Goal: Browse casually

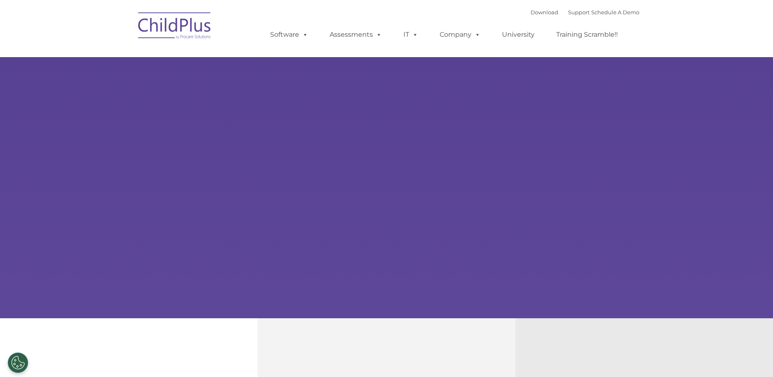
select select "MEDIUM"
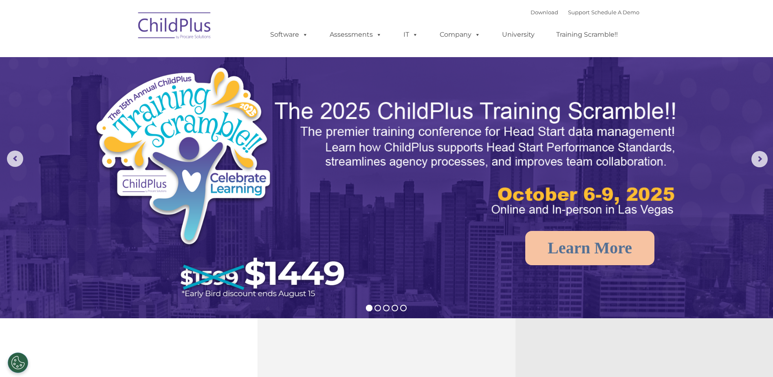
click at [169, 25] on img at bounding box center [174, 27] width 81 height 41
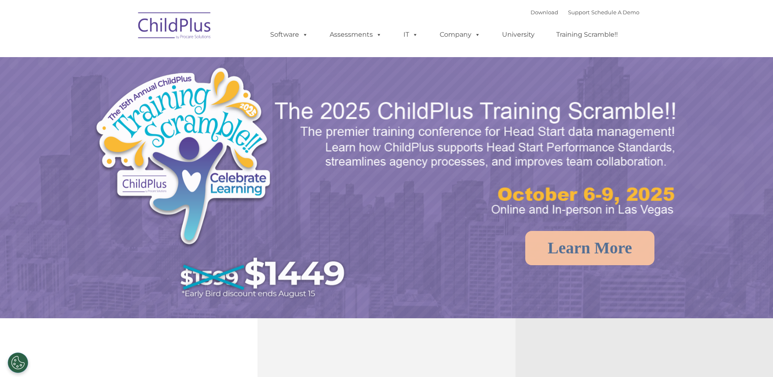
select select "MEDIUM"
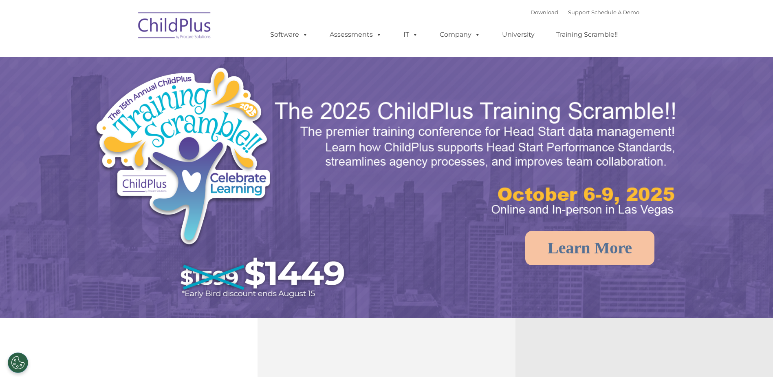
select select "MEDIUM"
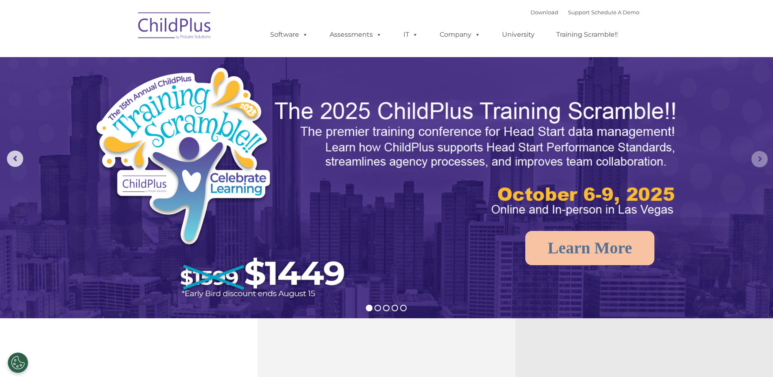
click at [754, 159] on rs-arrow at bounding box center [759, 159] width 16 height 16
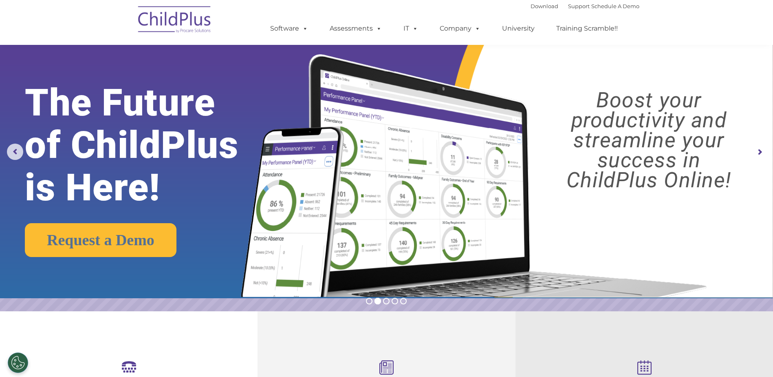
scroll to position [3, 0]
